Goal: Find specific page/section: Find specific page/section

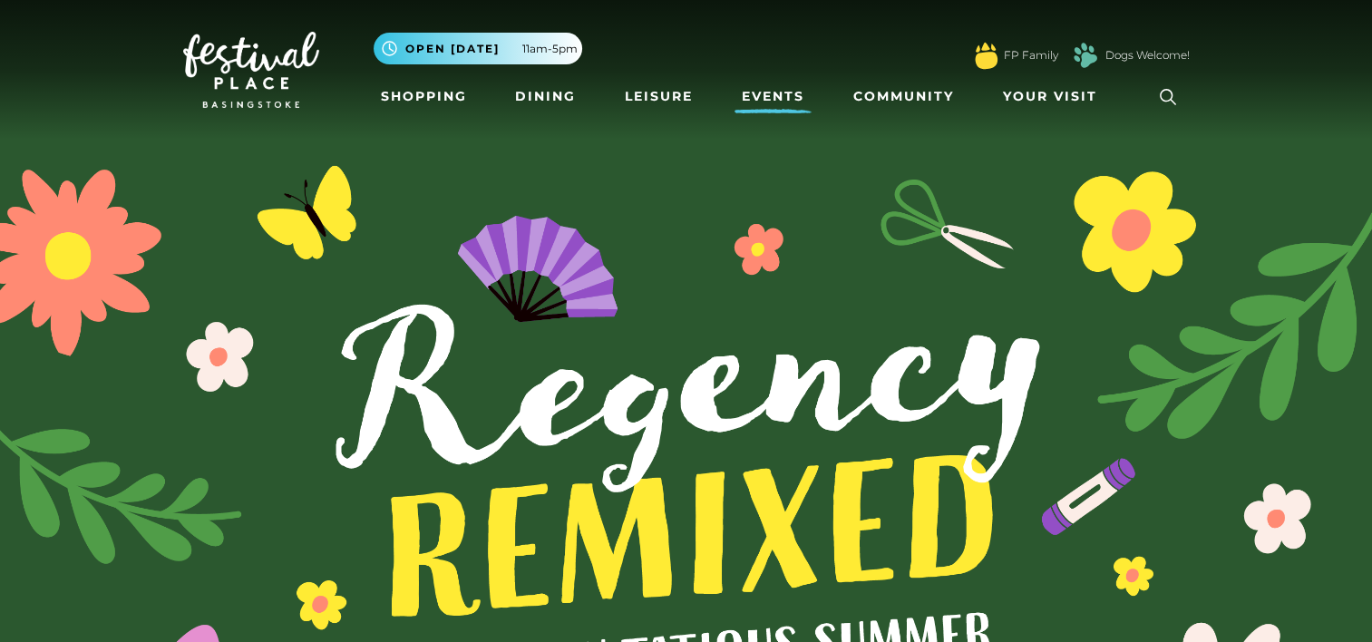
click at [783, 102] on link "Events" at bounding box center [773, 97] width 77 height 34
